Goal: Information Seeking & Learning: Learn about a topic

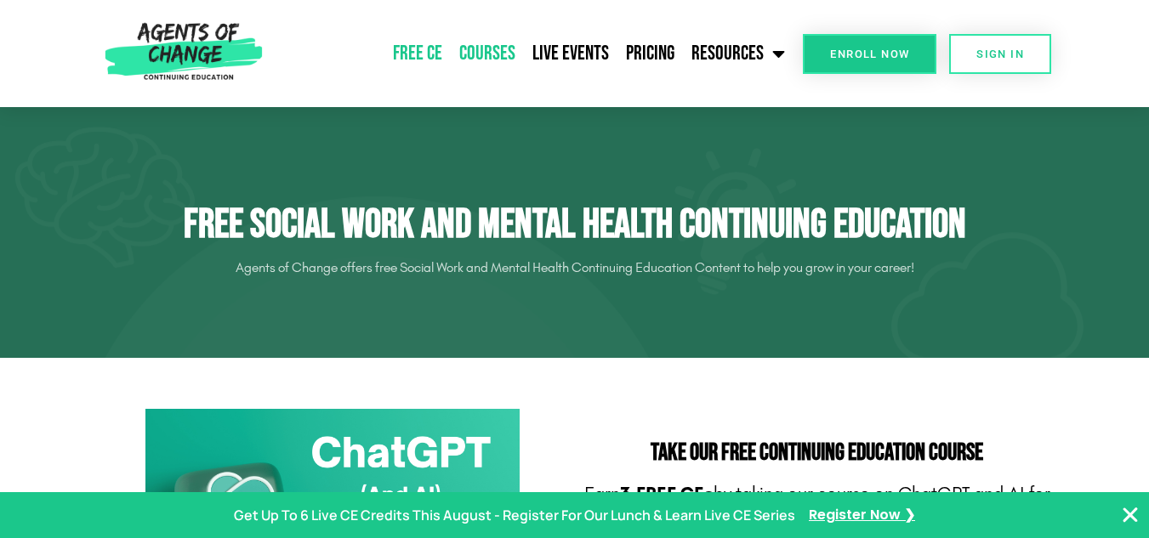
click at [508, 60] on link "Courses" at bounding box center [487, 53] width 73 height 43
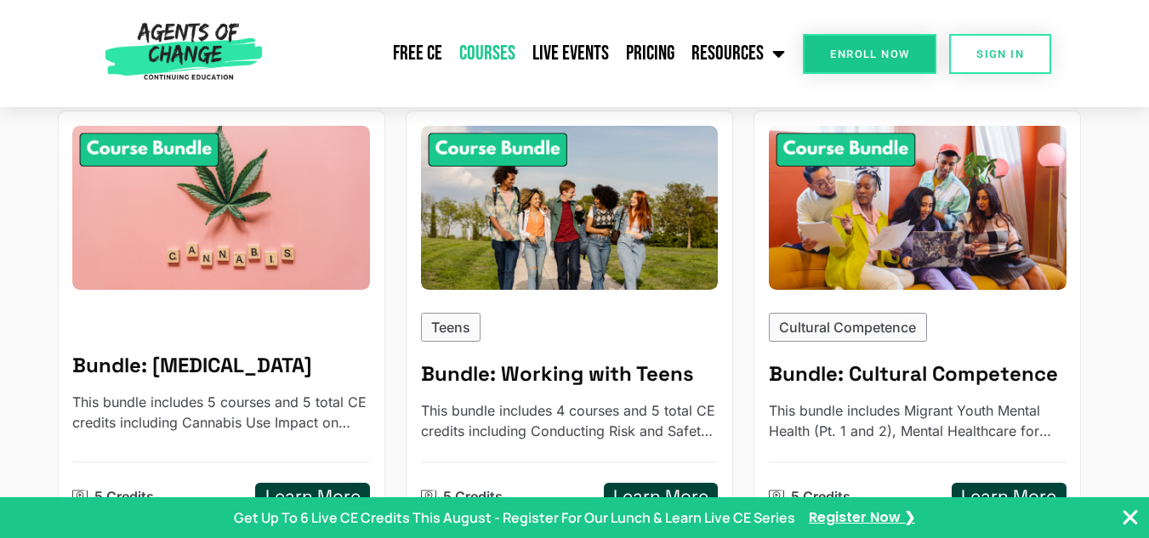
scroll to position [1190, 0]
